Goal: Information Seeking & Learning: Find specific fact

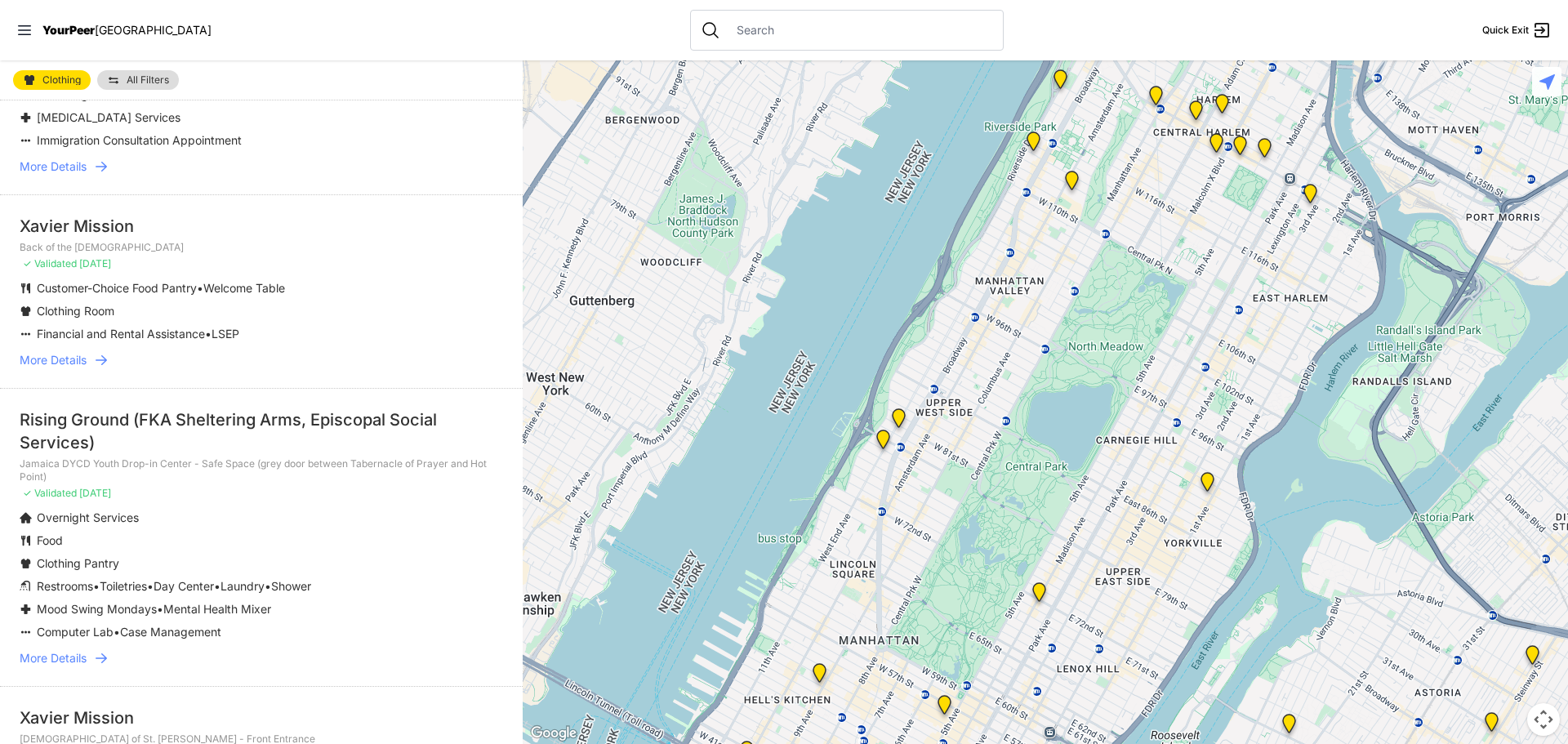
scroll to position [245, 0]
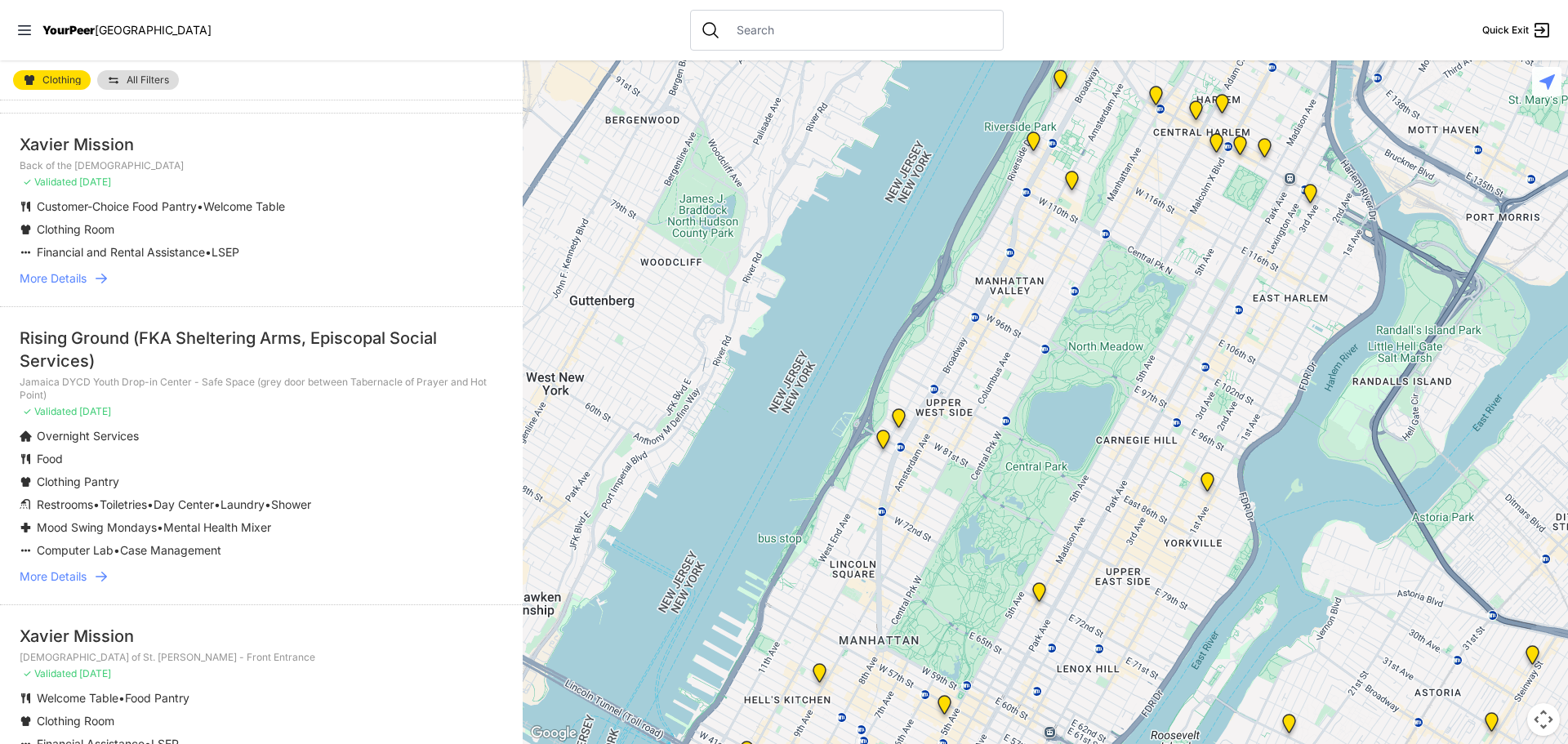
click at [222, 316] on li "Rising Ground (FKA Sheltering Arms, Episcopal Social Services) [GEOGRAPHIC_DATA…" at bounding box center [261, 454] width 523 height 298
click at [197, 331] on div "Rising Ground (FKA Sheltering Arms, Episcopal Social Services)" at bounding box center [261, 348] width 484 height 45
drag, startPoint x: 101, startPoint y: 362, endPoint x: 21, endPoint y: 330, distance: 86.2
click at [21, 330] on div "Rising Ground (FKA Sheltering Arms, Episcopal Social Services)" at bounding box center [261, 348] width 484 height 45
copy div "Rising Ground (FKA Sheltering Arms, Episcopal Social Services)"
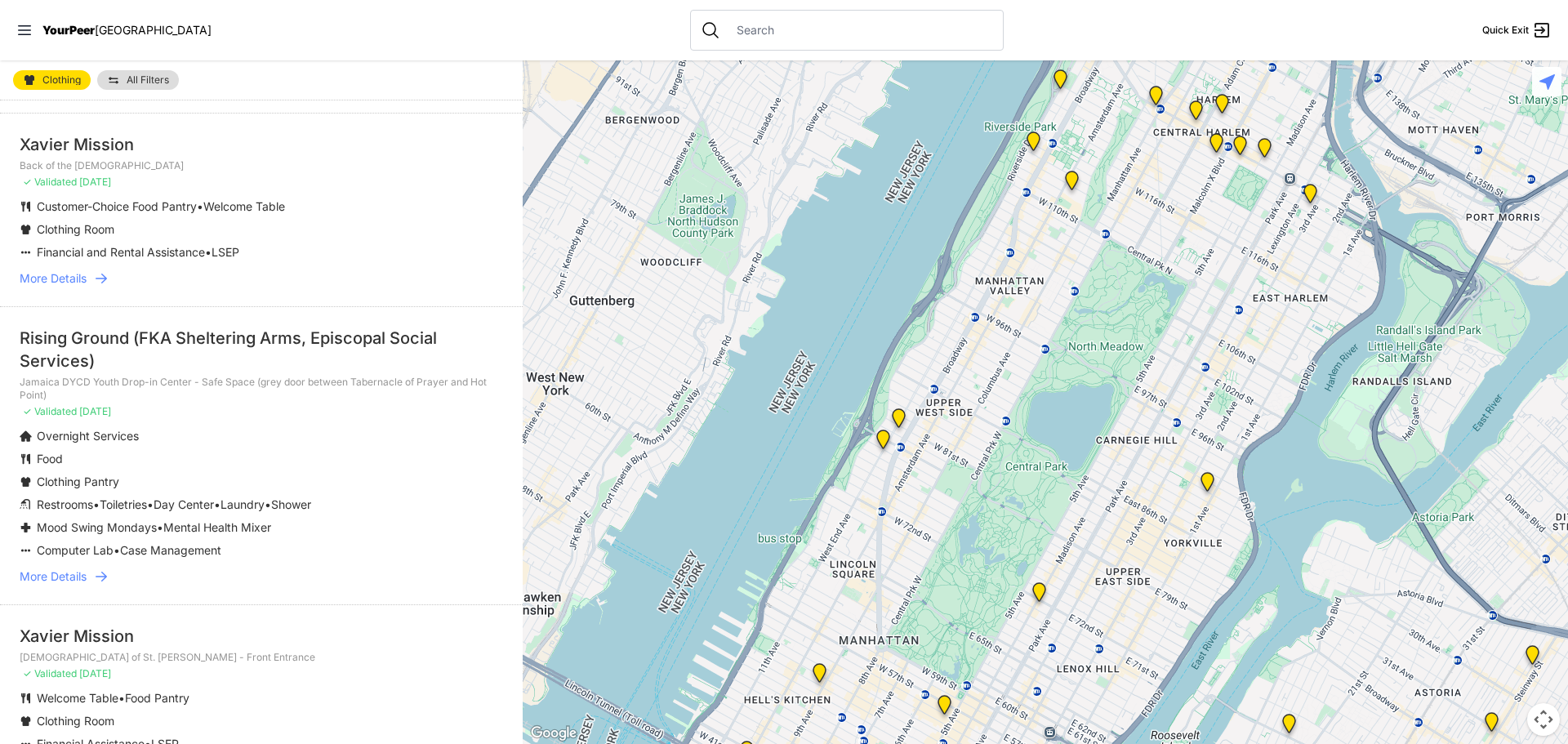
click at [372, 388] on p "Jamaica DYCD Youth Drop-in Center - Safe Space (grey door between Tabernacle of…" at bounding box center [261, 388] width 484 height 26
click at [315, 329] on div "Rising Ground (FKA Sheltering Arms, Episcopal Social Services)" at bounding box center [261, 348] width 484 height 45
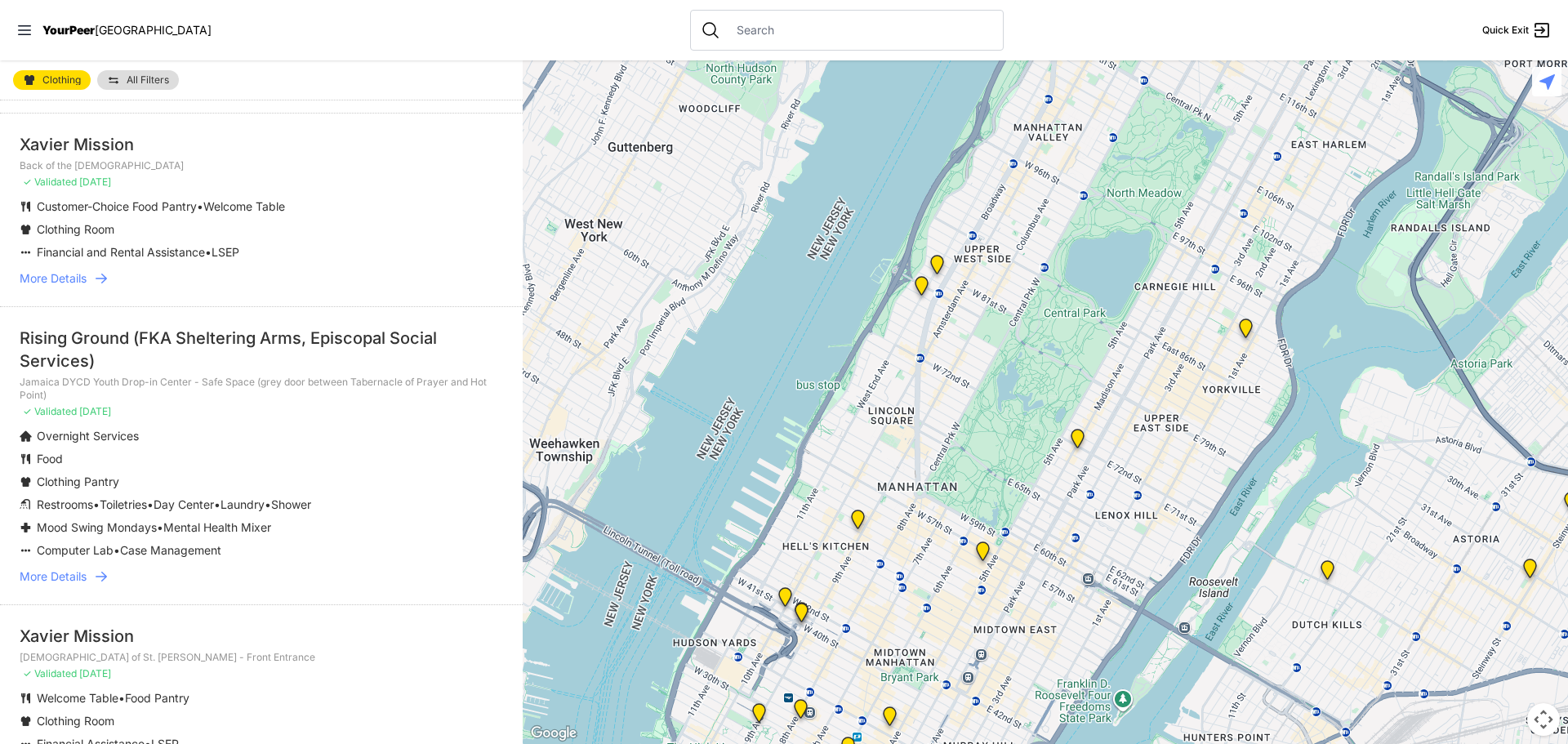
drag, startPoint x: 1008, startPoint y: 700, endPoint x: 1069, endPoint y: 435, distance: 271.9
click at [1068, 443] on div at bounding box center [1045, 402] width 1045 height 684
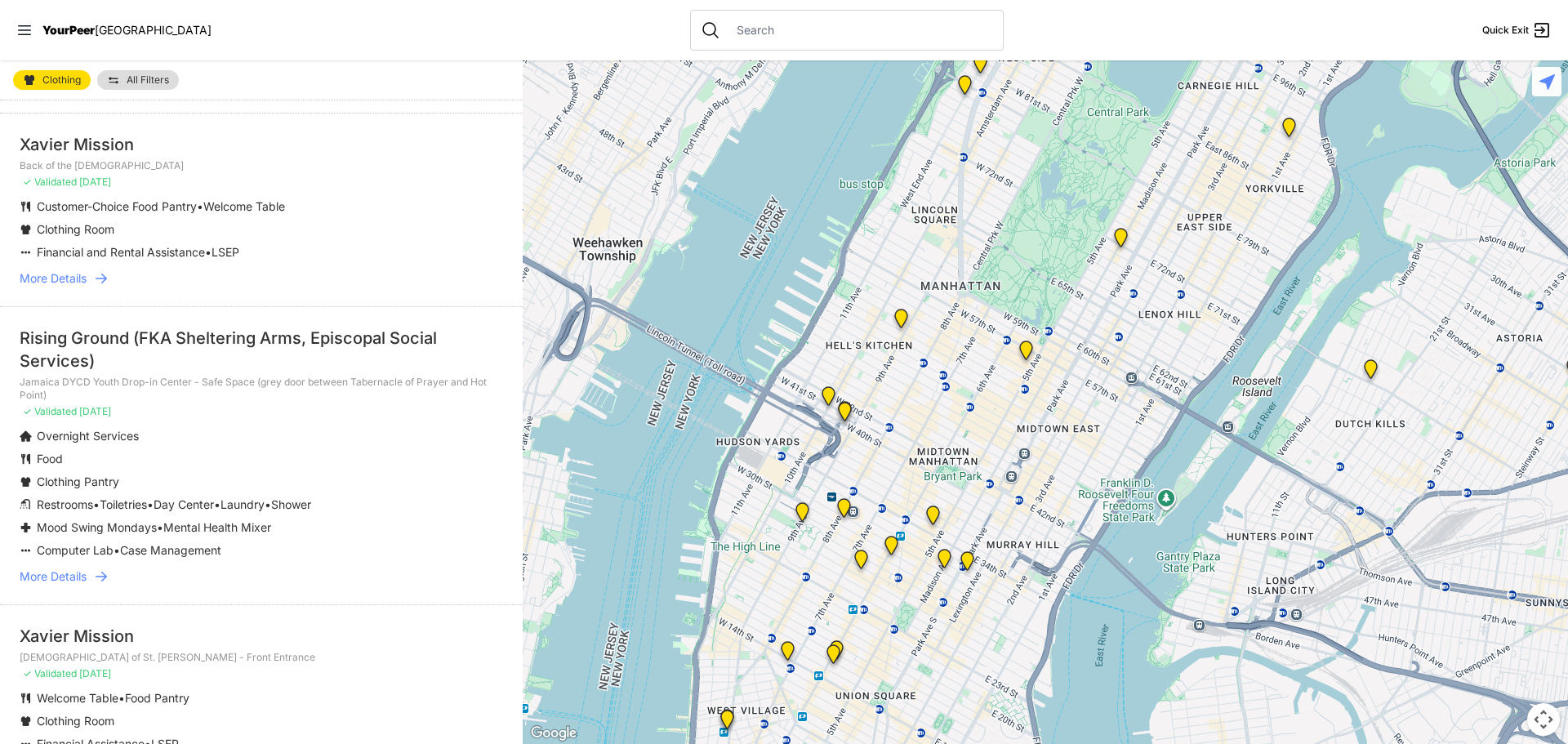
click at [935, 509] on img at bounding box center [933, 518] width 34 height 39
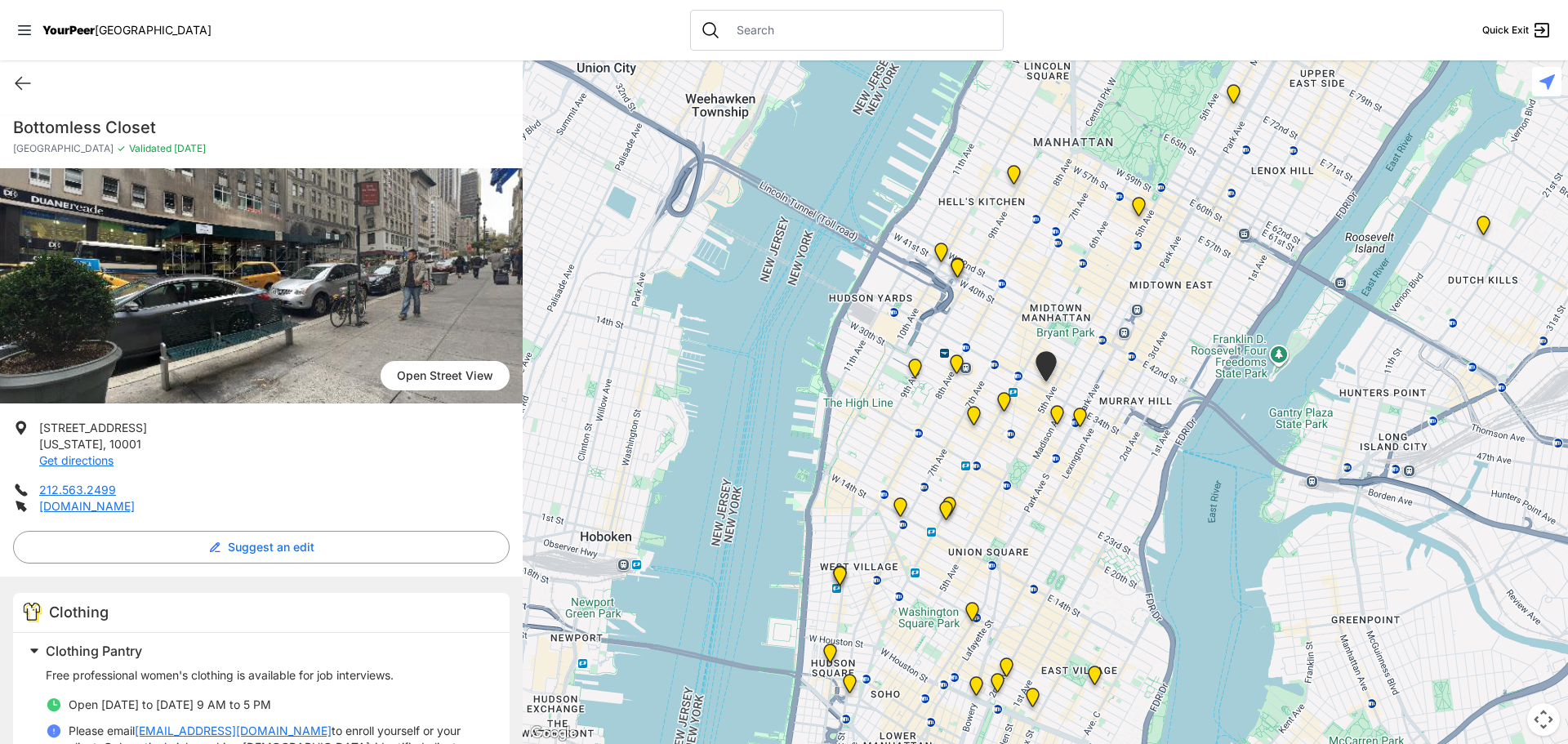
drag, startPoint x: 1012, startPoint y: 516, endPoint x: 1012, endPoint y: 500, distance: 16.0
click at [1012, 500] on div at bounding box center [1045, 402] width 1045 height 684
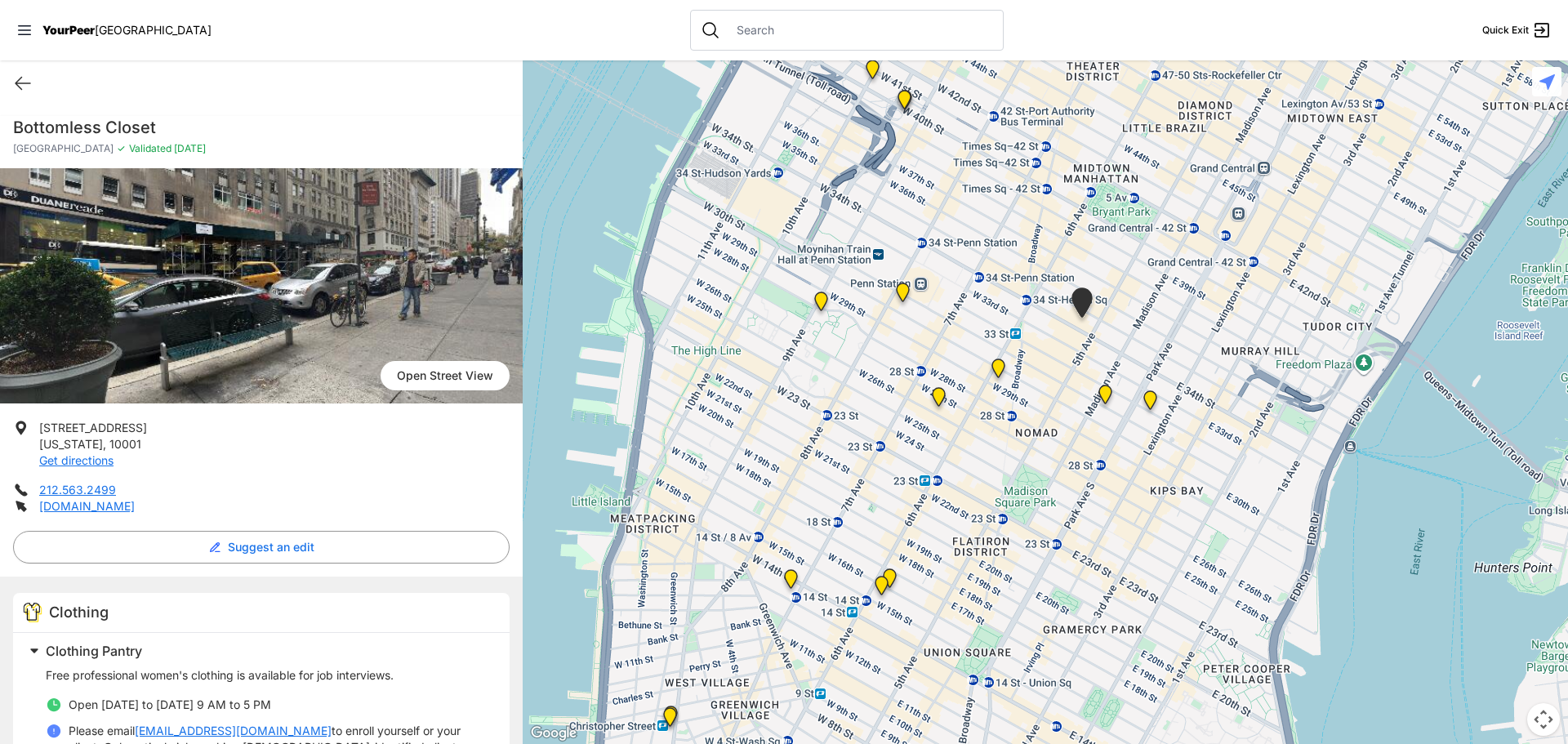
click at [994, 371] on img "Headquarters" at bounding box center [998, 372] width 34 height 39
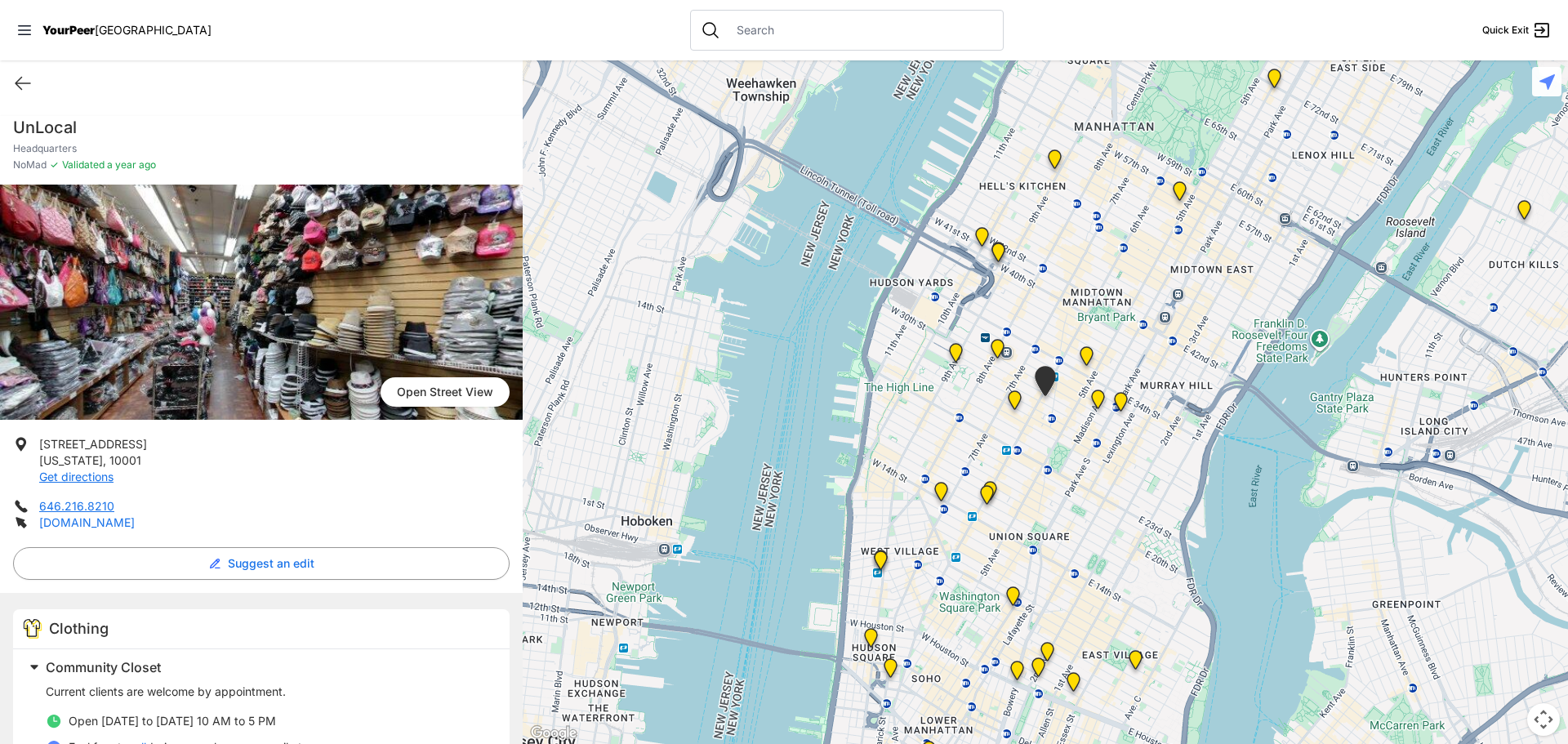
click at [54, 524] on link "[DOMAIN_NAME]" at bounding box center [86, 523] width 95 height 14
click at [1084, 356] on img at bounding box center [1086, 359] width 34 height 39
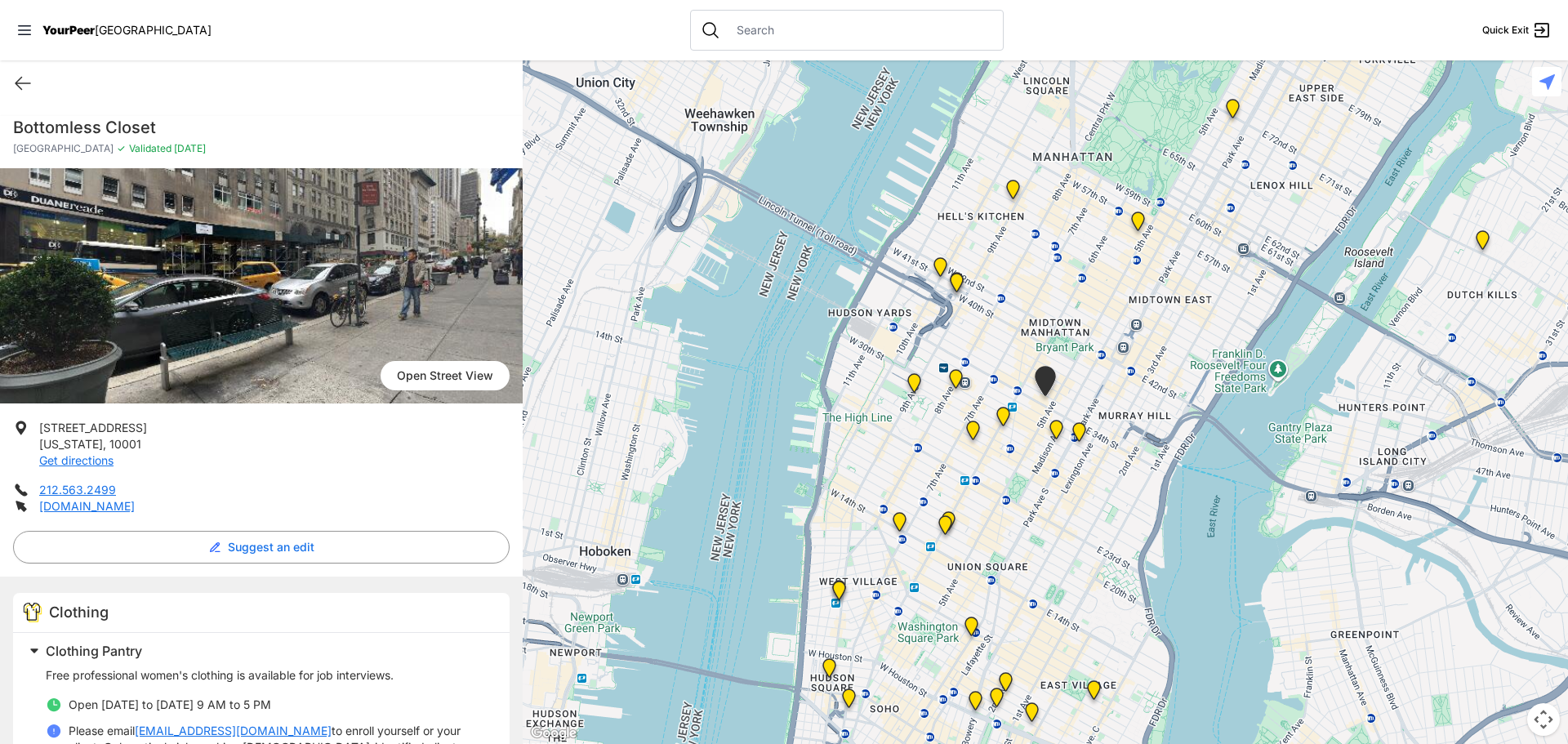
click at [955, 280] on img "Metro Baptist Church" at bounding box center [956, 285] width 34 height 39
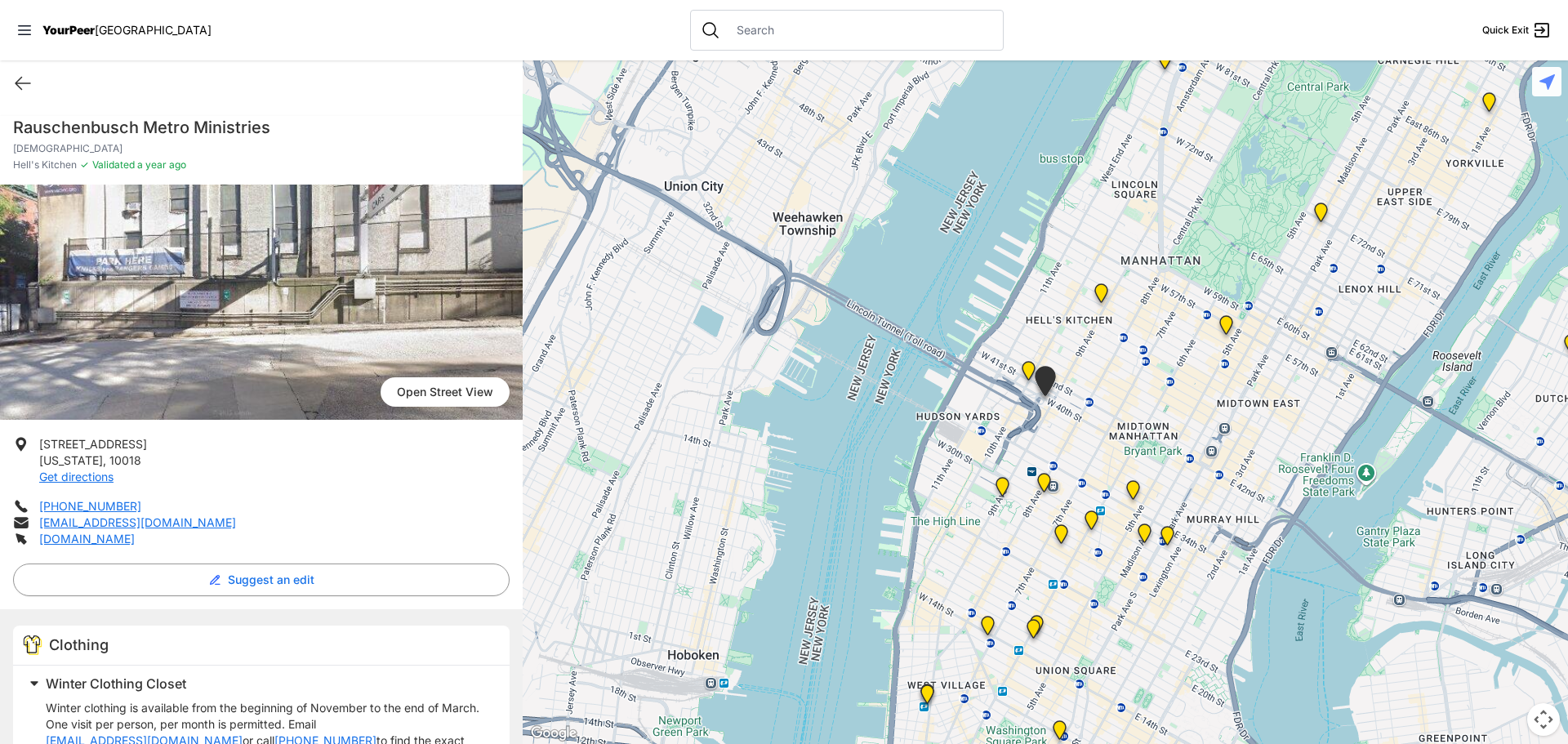
click at [1031, 365] on img "Metro Baptist Church" at bounding box center [1045, 384] width 41 height 50
click at [1044, 484] on img "Antonio Olivieri Drop-in Center" at bounding box center [1044, 486] width 34 height 39
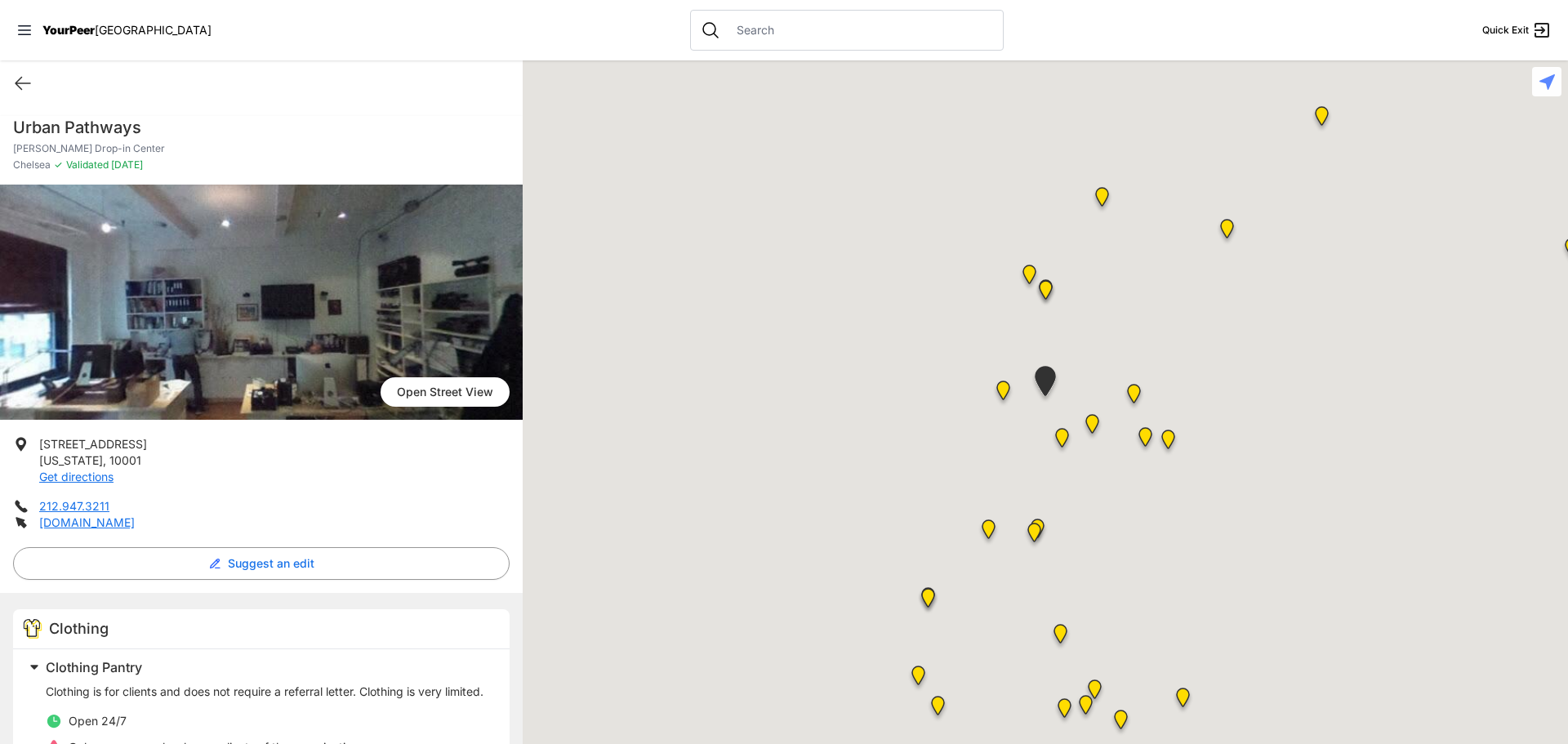
click at [1044, 484] on div at bounding box center [1045, 402] width 1045 height 684
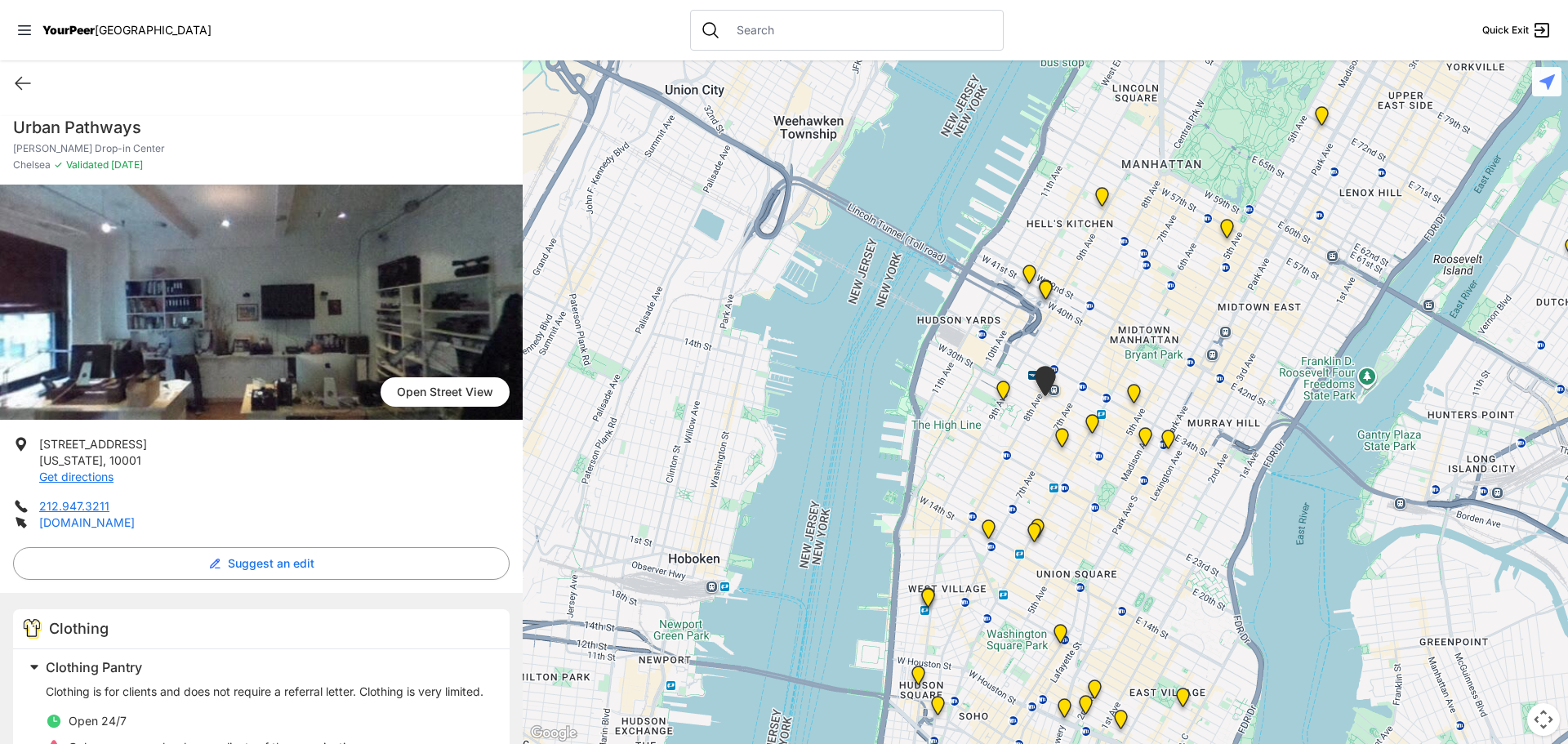
click at [82, 524] on link "[DOMAIN_NAME]" at bounding box center [86, 523] width 95 height 14
click at [1032, 535] on img "Back of the Church" at bounding box center [1035, 536] width 34 height 39
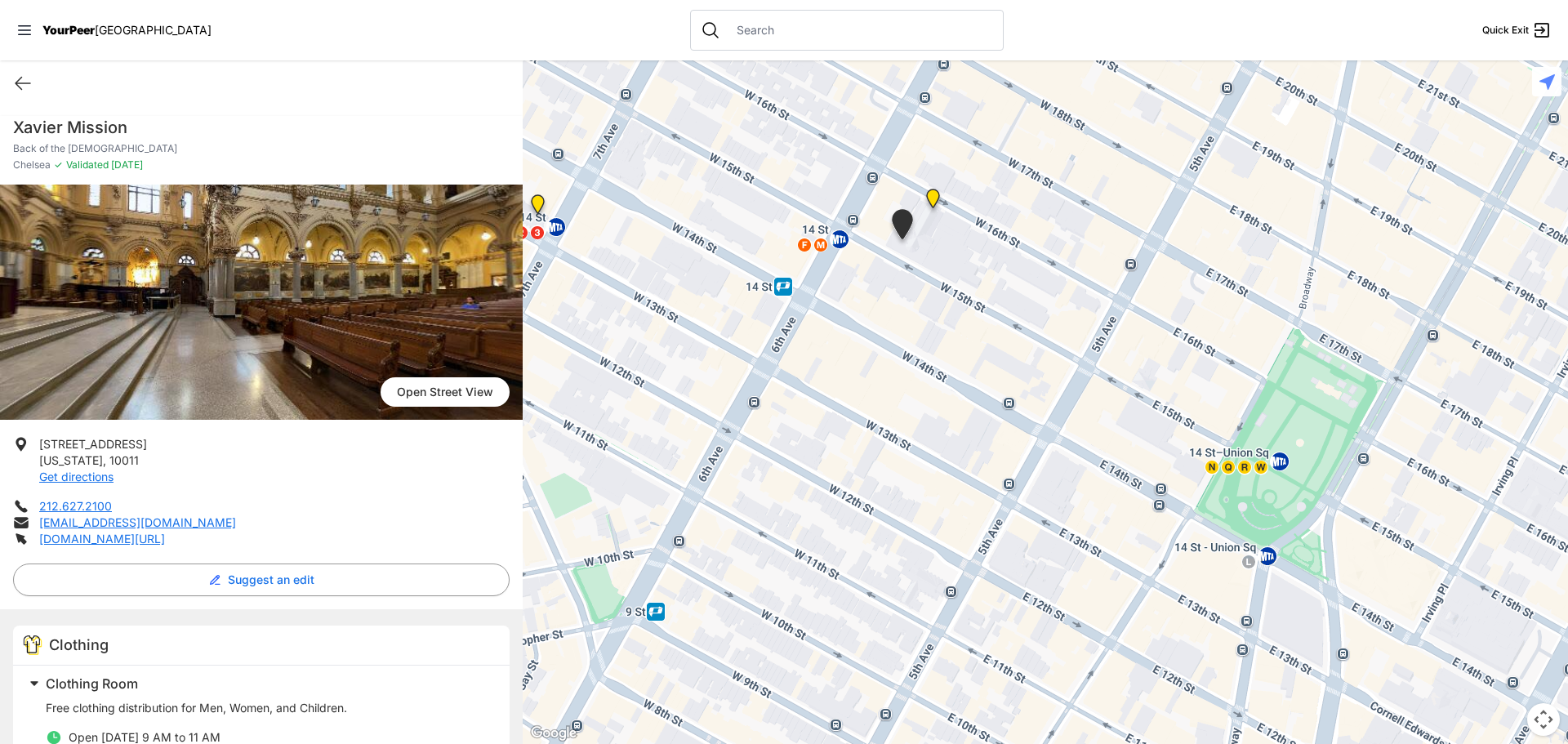
click at [932, 189] on img "Church of St. Francis Xavier - Front Entrance" at bounding box center [933, 202] width 34 height 39
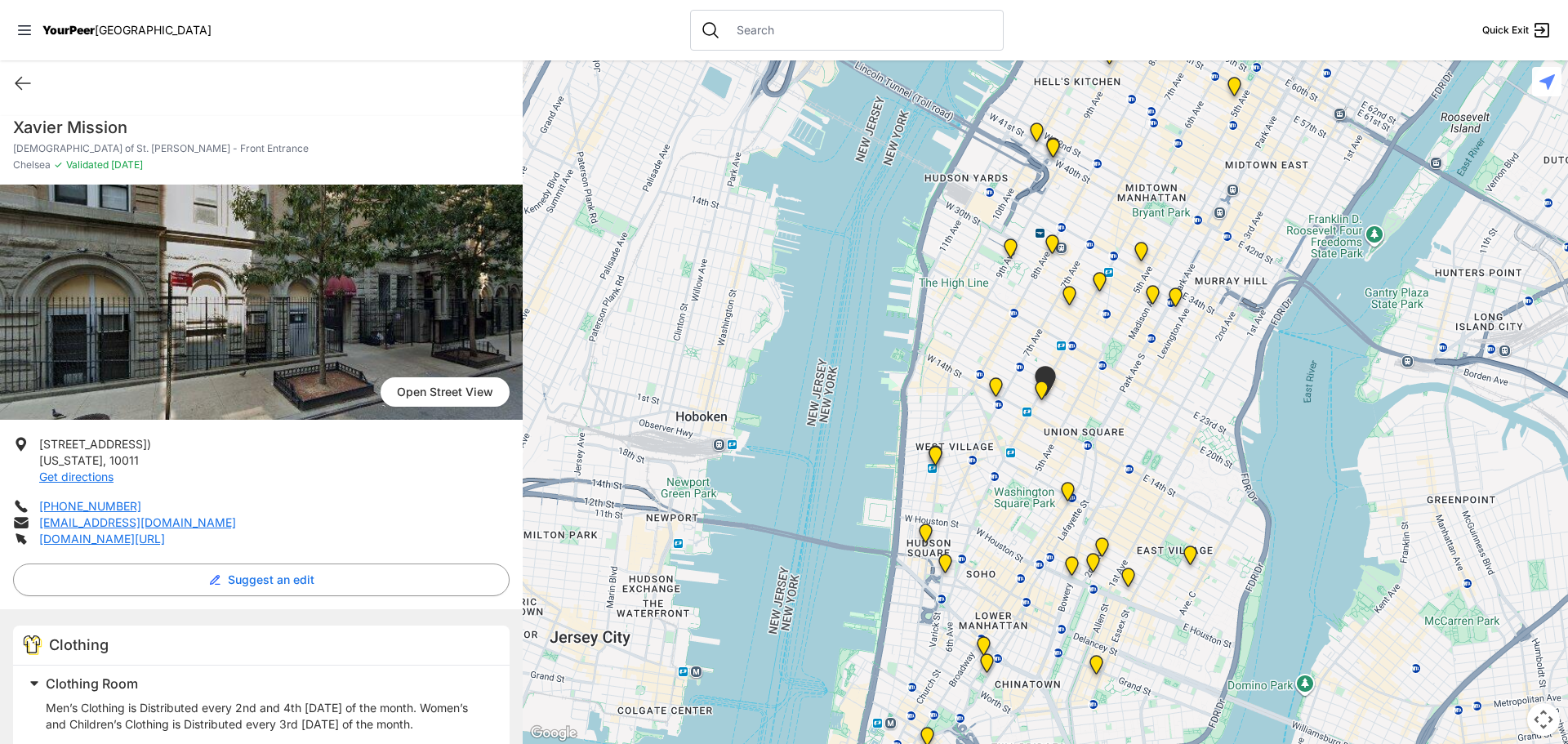
click at [995, 386] on img "Church of the Village" at bounding box center [996, 390] width 34 height 39
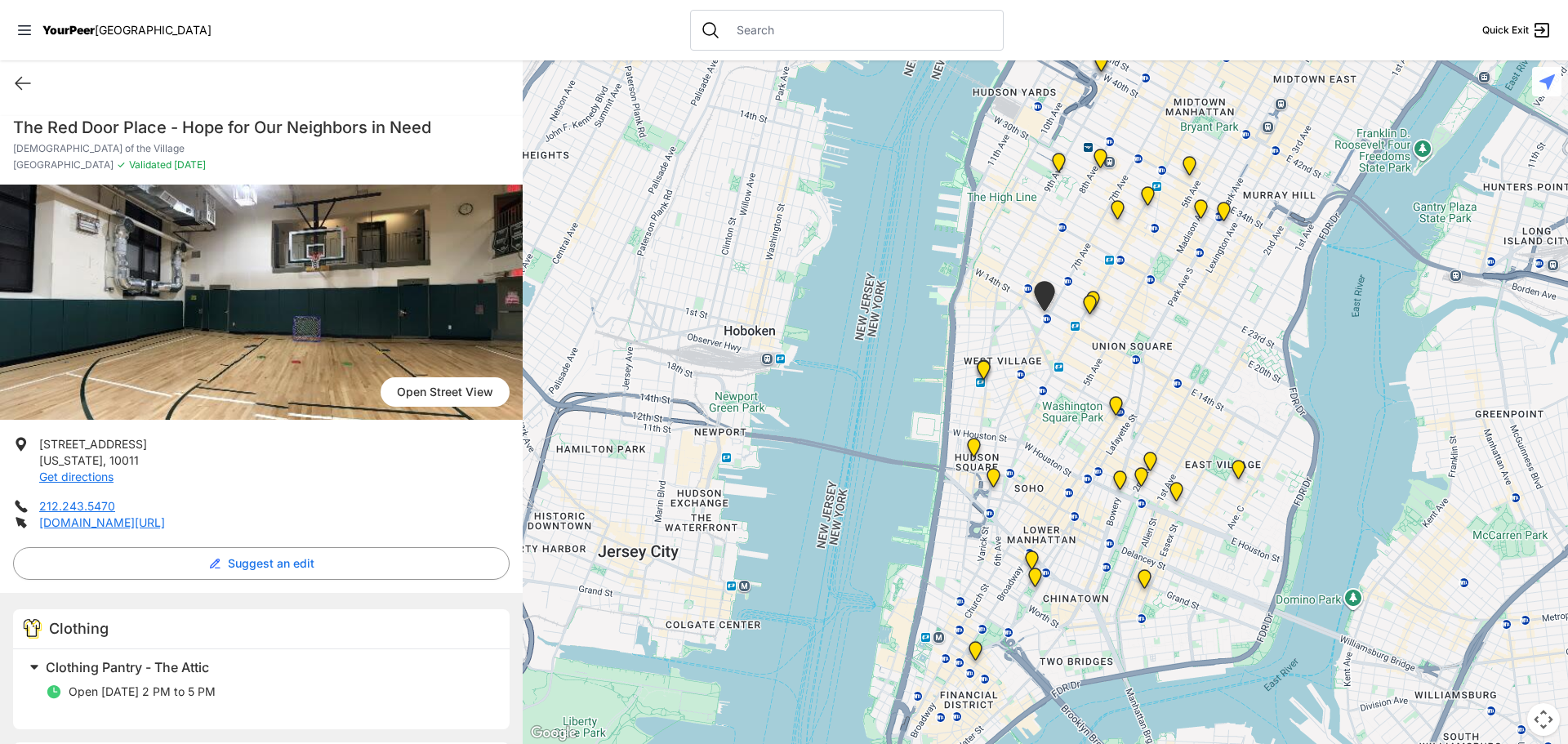
drag, startPoint x: 1144, startPoint y: 641, endPoint x: 1108, endPoint y: 486, distance: 159.1
click at [1137, 510] on div at bounding box center [1045, 402] width 1045 height 684
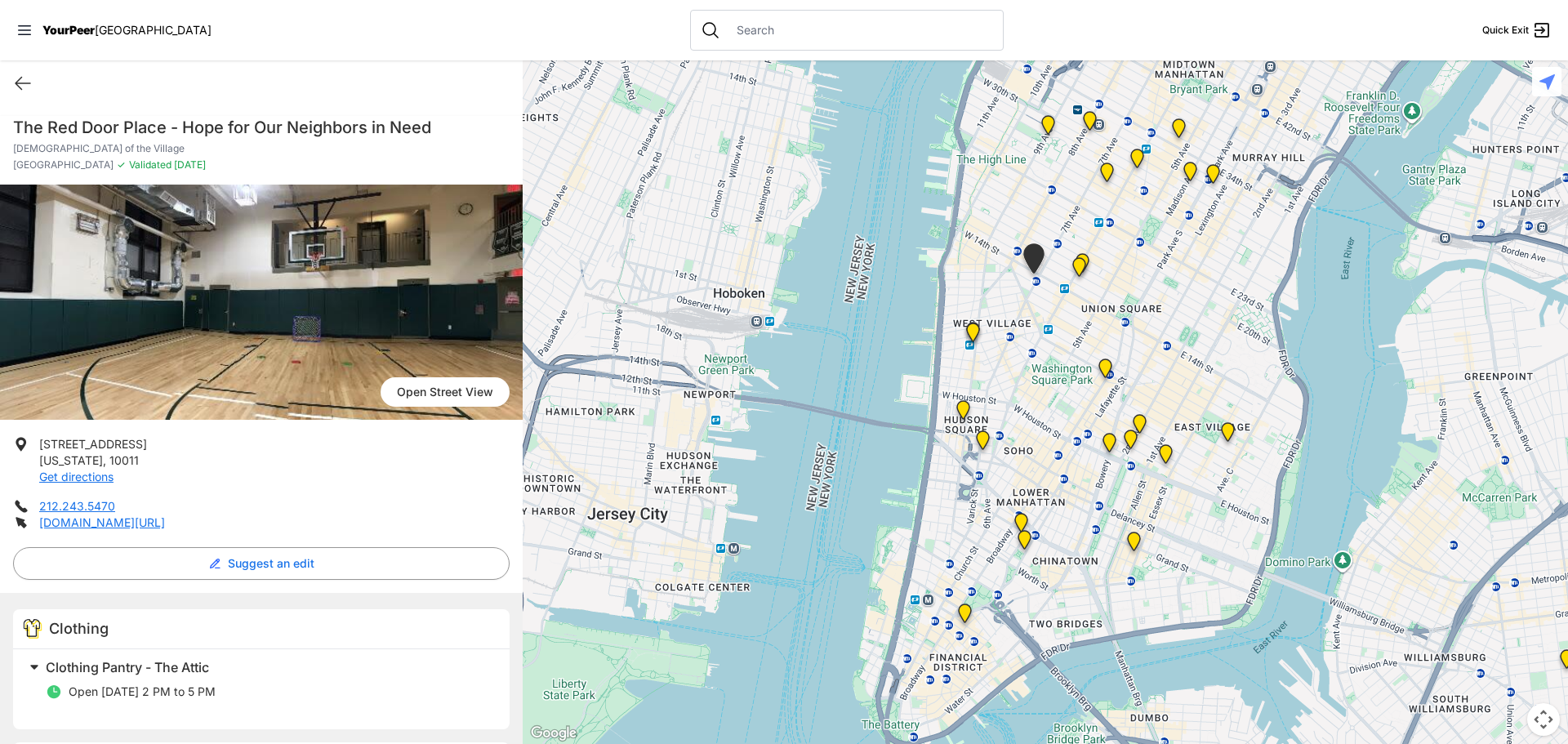
click at [970, 335] on img "Greenwich Village" at bounding box center [973, 335] width 34 height 39
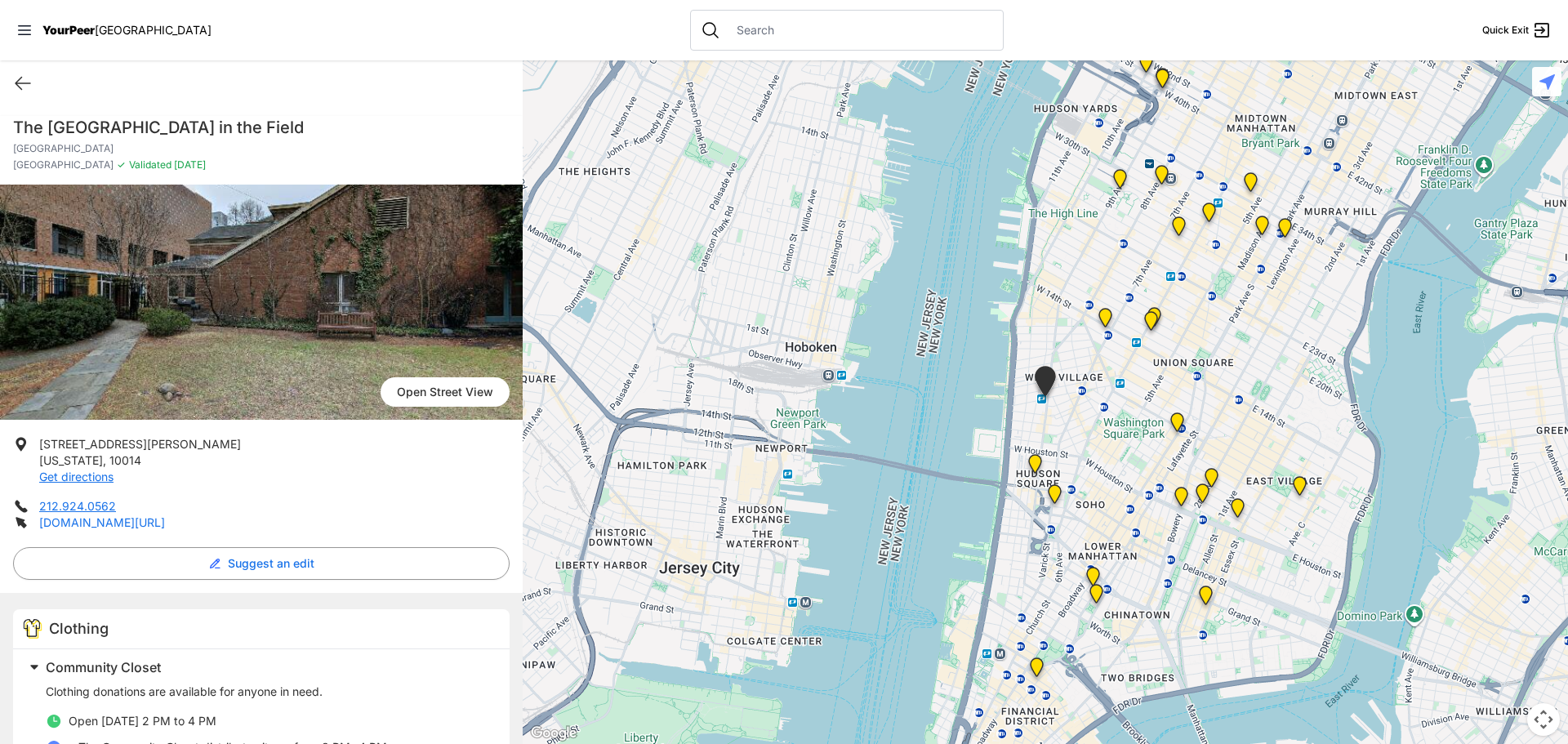
click at [92, 522] on link "[DOMAIN_NAME][URL]" at bounding box center [101, 523] width 125 height 14
click at [1052, 491] on img "Main Location, SoHo, DYCD Youth Drop-in Center" at bounding box center [1055, 497] width 34 height 39
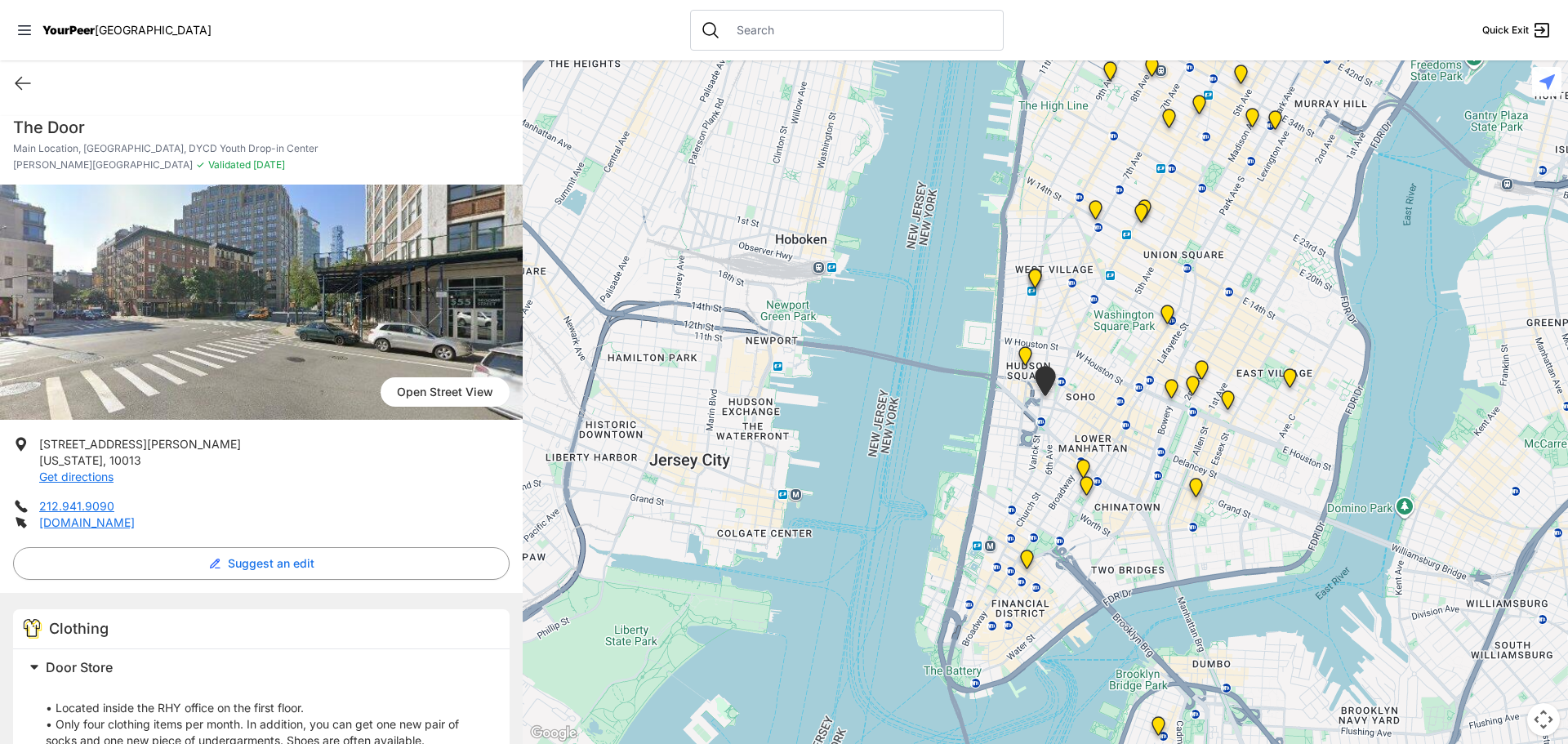
click at [1026, 351] on img at bounding box center [1025, 359] width 34 height 39
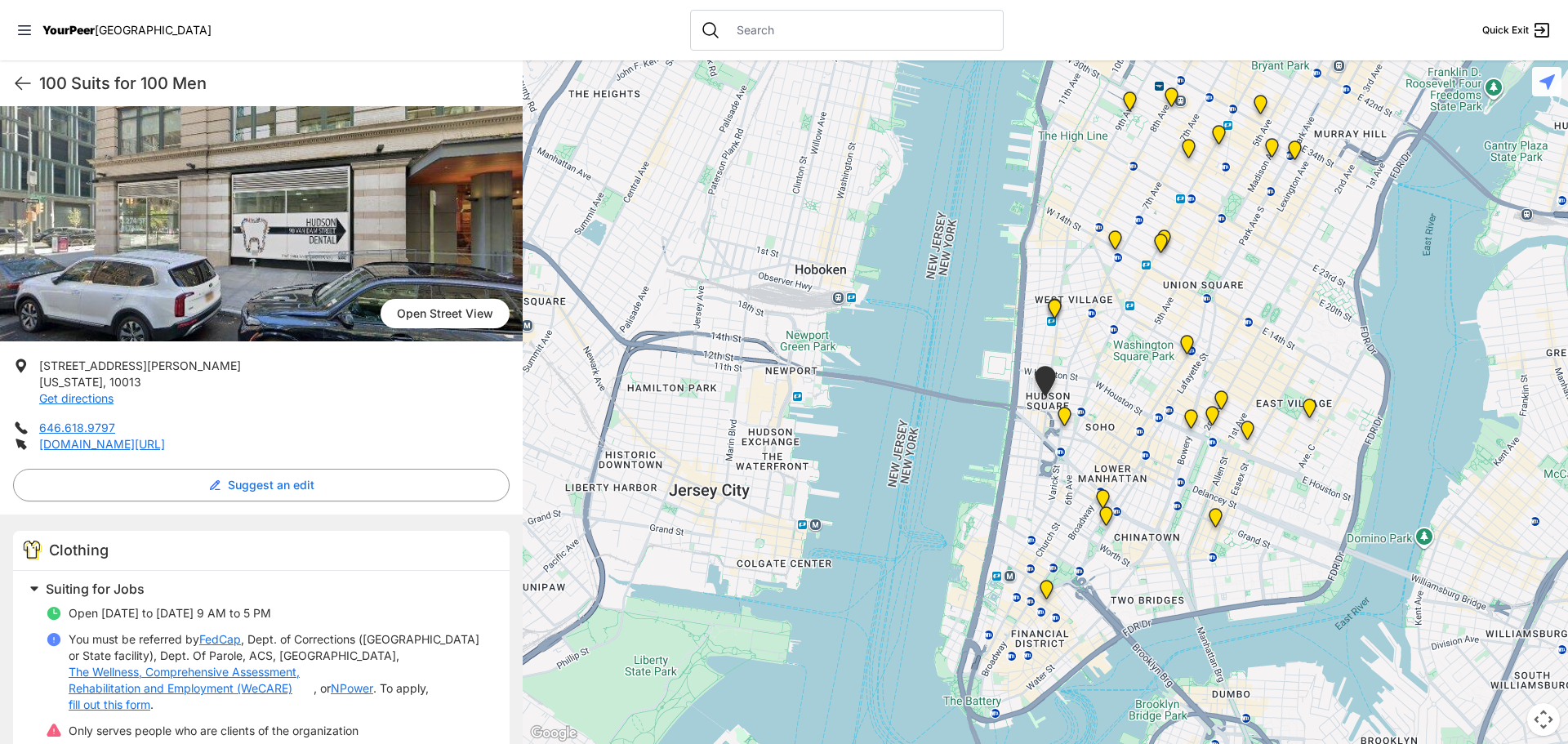
scroll to position [187, 0]
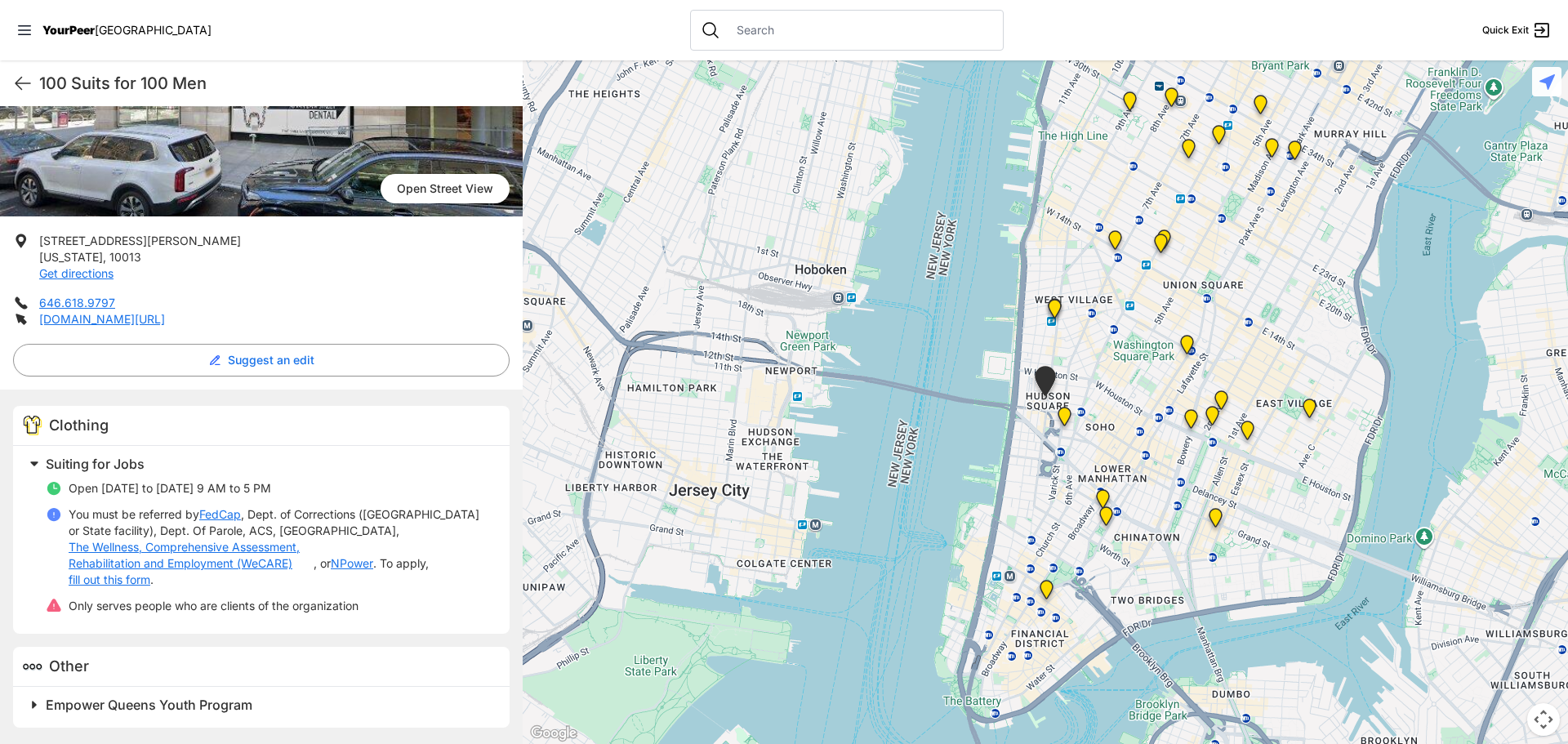
click at [1188, 419] on img "Bowery Campus" at bounding box center [1191, 422] width 34 height 39
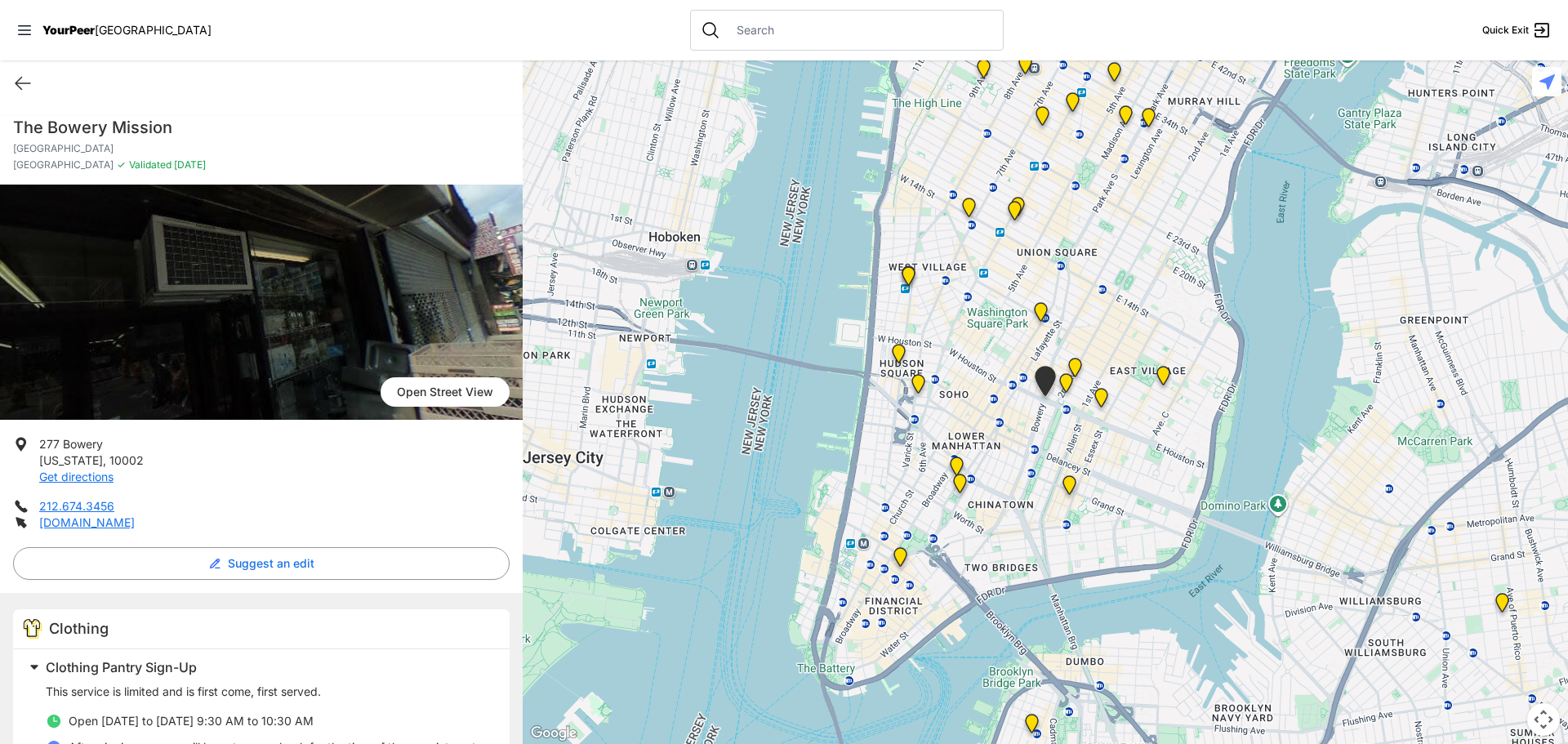
click at [1040, 316] on img "Harvey Milk High School" at bounding box center [1041, 316] width 34 height 39
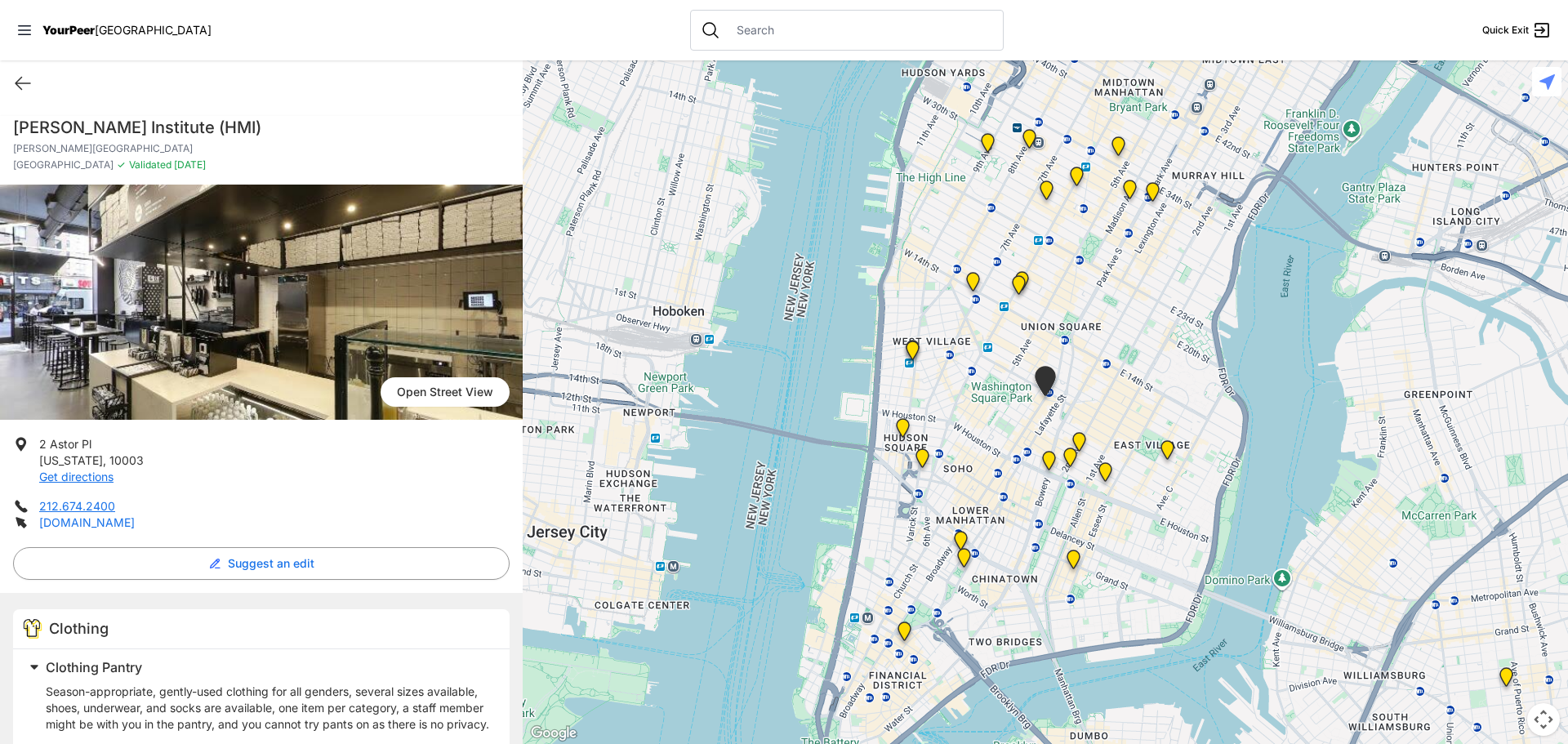
click at [55, 516] on link "[DOMAIN_NAME]" at bounding box center [86, 523] width 95 height 14
drag, startPoint x: 135, startPoint y: 460, endPoint x: 38, endPoint y: 448, distance: 97.7
click at [38, 448] on li "[STREET_ADDRESS][US_STATE] Get directions" at bounding box center [261, 460] width 496 height 49
copy p "[STREET_ADDRESS][US_STATE]"
click at [905, 630] on img "Main Office" at bounding box center [904, 635] width 34 height 39
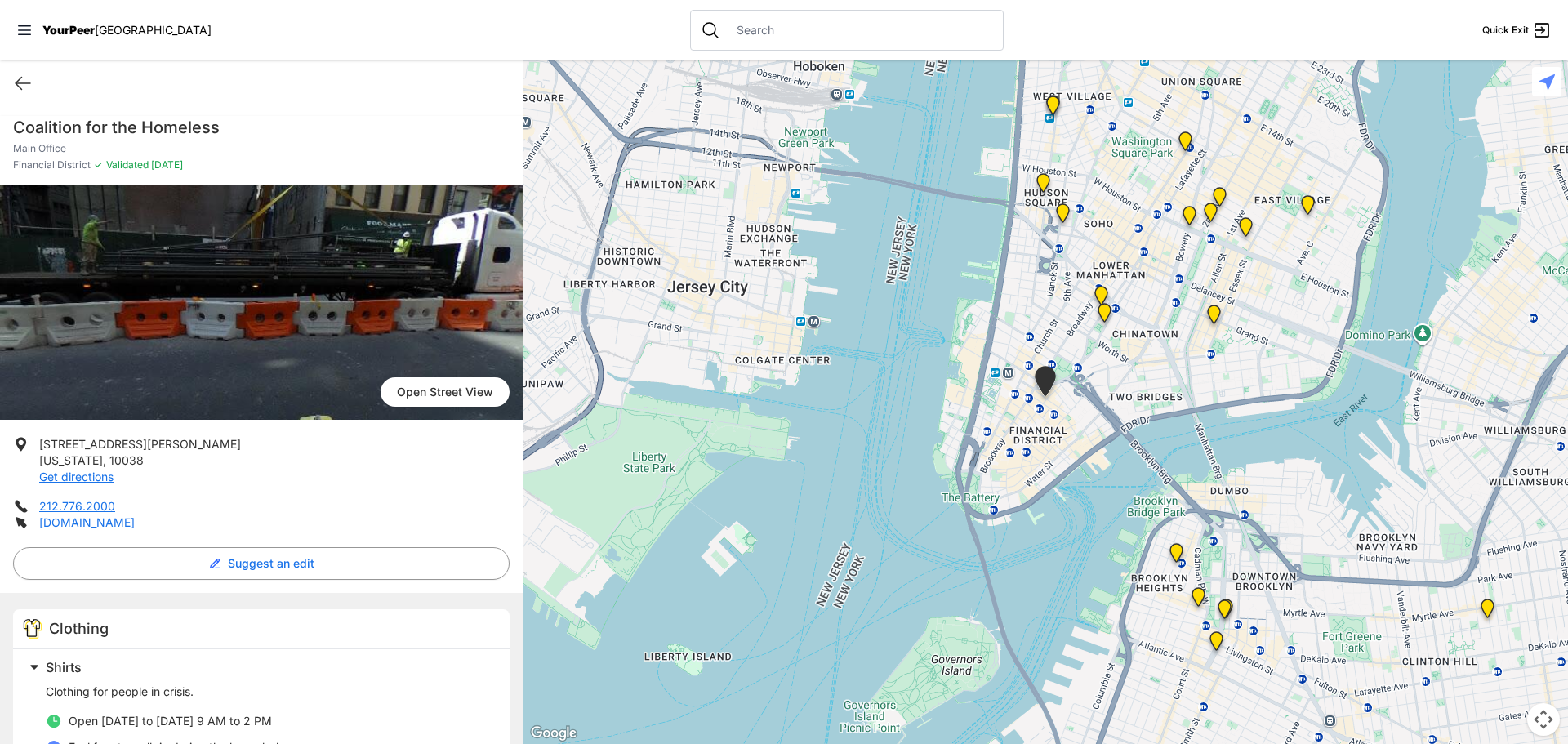
click at [1100, 313] on img "Manhattan Criminal Court" at bounding box center [1105, 316] width 34 height 39
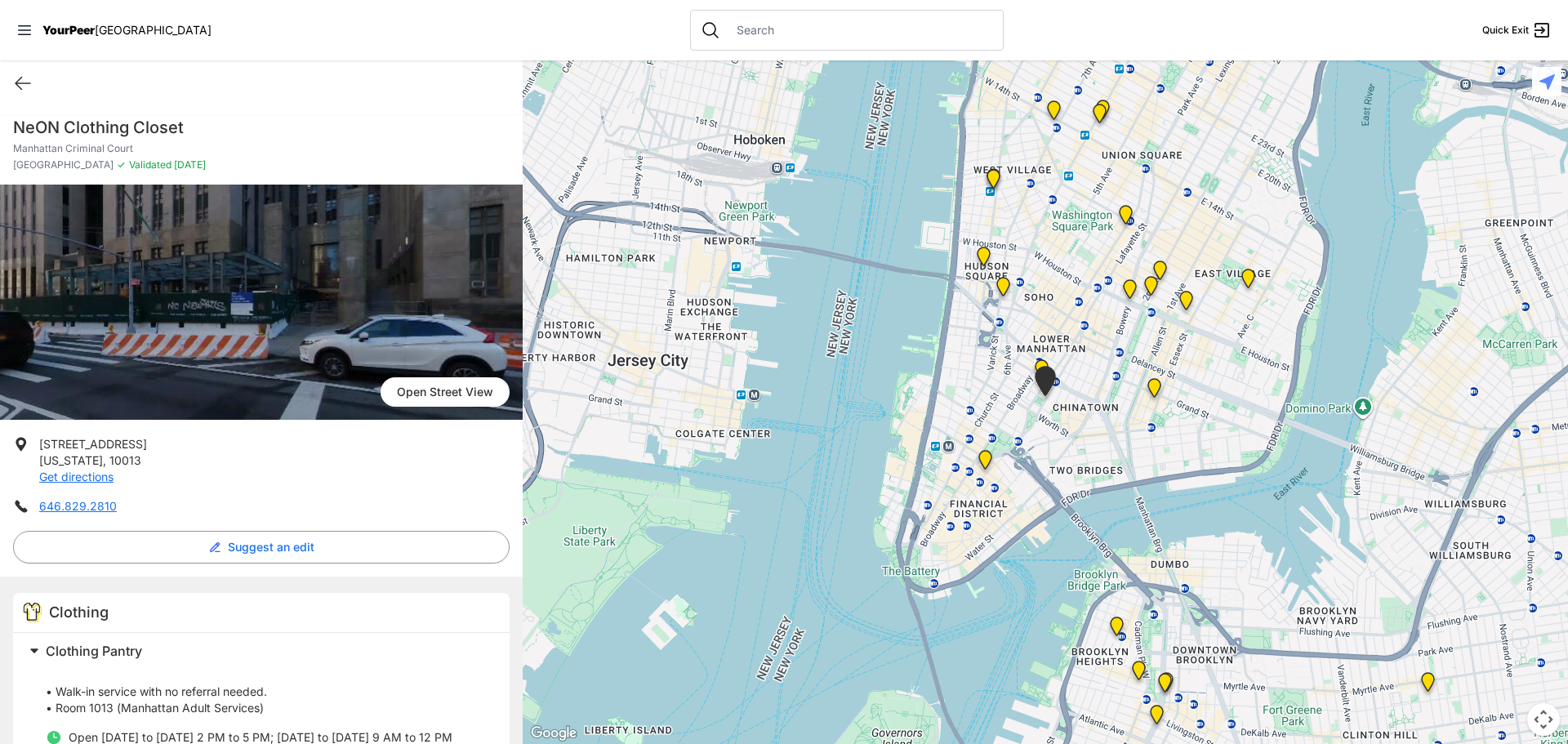
click at [163, 125] on h1 "NeON Clothing Closet" at bounding box center [261, 127] width 496 height 23
copy h1 "NeON Clothing Closet"
